Goal: Transaction & Acquisition: Purchase product/service

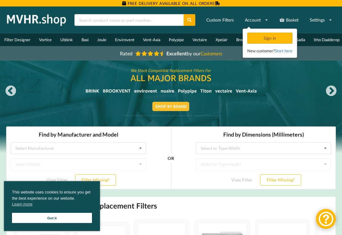
click at [47, 219] on link "Got it" at bounding box center [52, 218] width 80 height 10
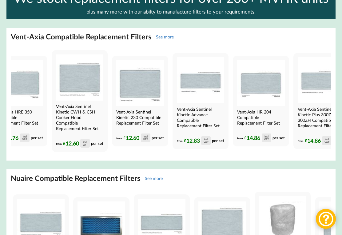
scroll to position [0, 203]
click at [222, 88] on img at bounding box center [200, 80] width 47 height 46
click at [222, 87] on img at bounding box center [200, 80] width 47 height 46
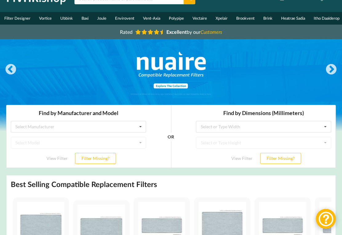
scroll to position [0, 0]
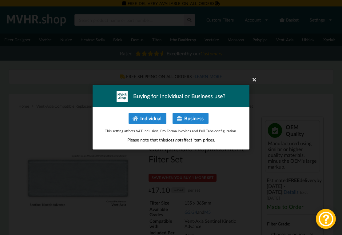
click at [148, 118] on button "Individual" at bounding box center [147, 118] width 38 height 11
